Goal: Use online tool/utility: Utilize a website feature to perform a specific function

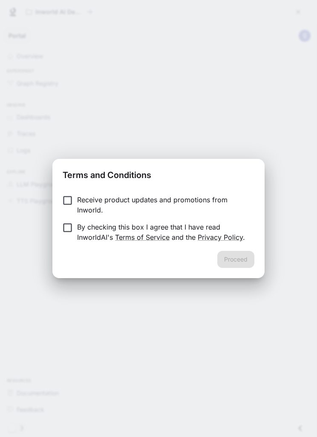
click at [222, 200] on p "Receive product updates and promotions from Inworld." at bounding box center [162, 204] width 170 height 20
click at [228, 202] on p "Receive product updates and promotions from Inworld." at bounding box center [162, 204] width 170 height 20
click at [242, 257] on button "Proceed" at bounding box center [235, 259] width 37 height 17
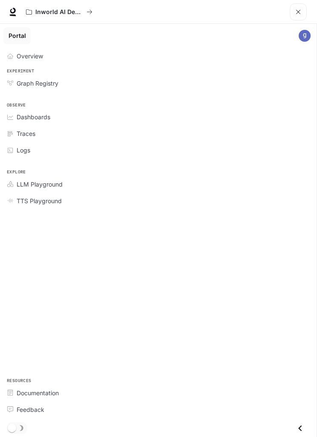
click at [56, 59] on div "Overview" at bounding box center [163, 55] width 292 height 9
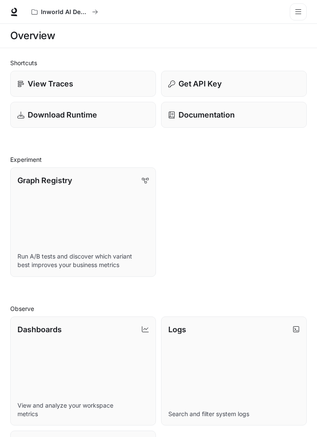
click at [291, 14] on button "open drawer" at bounding box center [297, 11] width 17 height 17
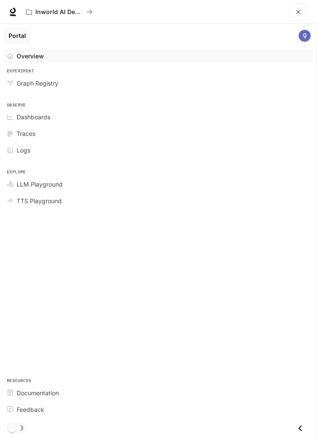
click at [228, 86] on div "Graph Registry" at bounding box center [163, 83] width 292 height 9
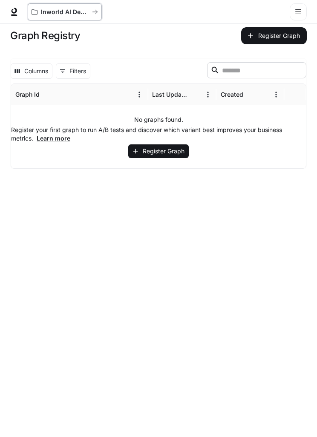
click at [93, 11] on icon "All workspaces" at bounding box center [95, 12] width 6 height 6
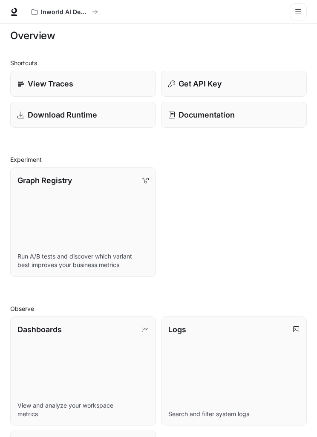
click at [283, 19] on div "Inworld AI Demos" at bounding box center [159, 11] width 262 height 17
click at [298, 16] on button "open drawer" at bounding box center [297, 11] width 17 height 17
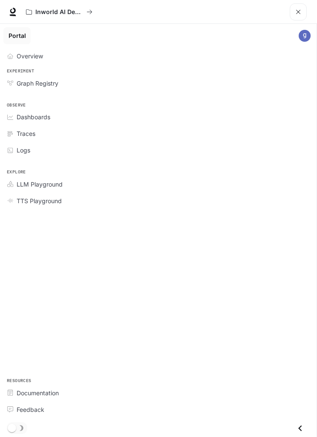
click at [224, 50] on link "Overview" at bounding box center [157, 56] width 309 height 15
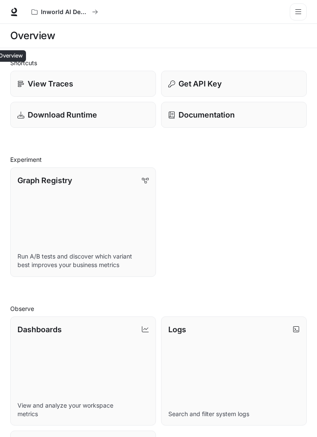
click at [13, 8] on icon at bounding box center [14, 12] width 9 height 9
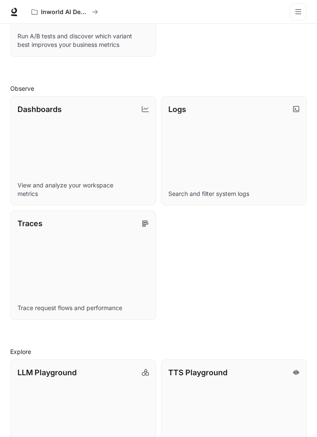
scroll to position [234, 0]
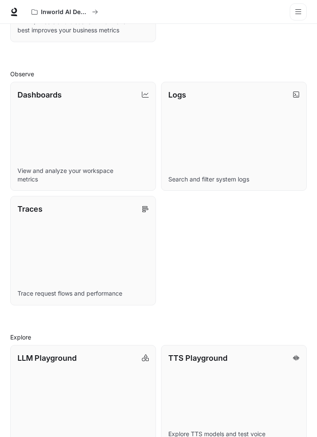
click at [263, 384] on link "TTS Playground Explore TTS models and test voice generation" at bounding box center [234, 399] width 146 height 109
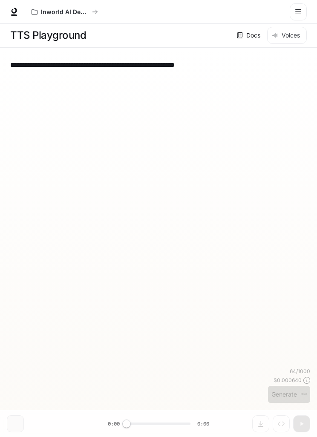
scroll to position [0, 0]
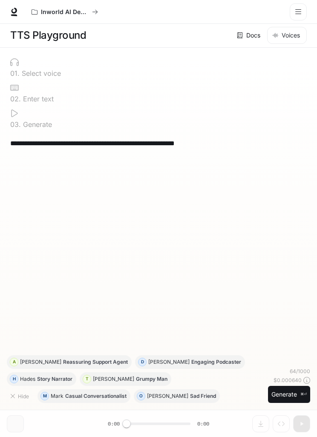
click at [102, 89] on div at bounding box center [158, 87] width 296 height 9
click at [230, 143] on textarea "**********" at bounding box center [158, 143] width 296 height 10
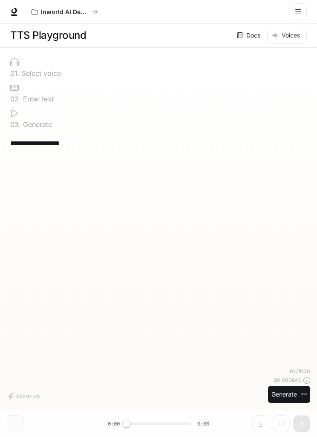
type textarea "******"
click at [68, 146] on textarea at bounding box center [158, 143] width 296 height 10
paste textarea "**********"
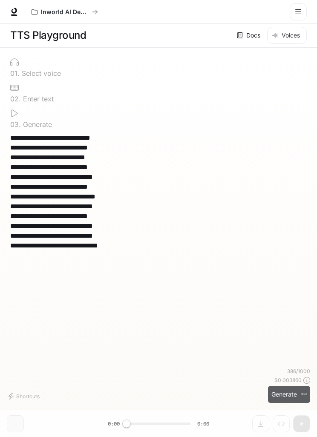
type textarea "**********"
click at [294, 403] on button "Generate ⌘⏎" at bounding box center [289, 394] width 42 height 17
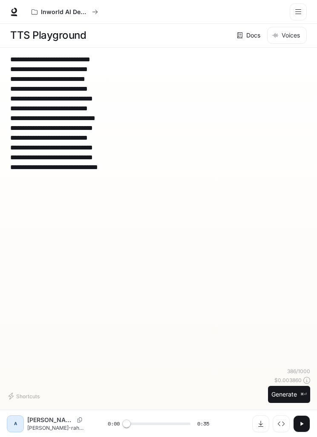
click at [257, 432] on button "Download audio" at bounding box center [260, 423] width 17 height 17
click at [281, 424] on icon "Inspect" at bounding box center [280, 423] width 7 height 7
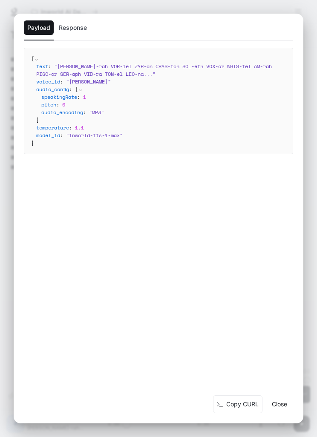
click at [288, 408] on button "Close" at bounding box center [279, 403] width 27 height 17
